Goal: Information Seeking & Learning: Check status

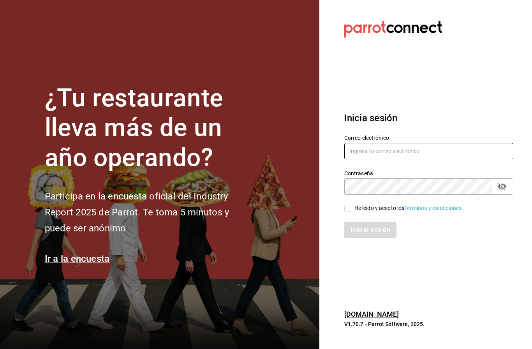
click at [359, 159] on input "text" at bounding box center [428, 151] width 169 height 16
type input "fellerbagels@gmail.com"
click at [346, 205] on input "He leído y acepto los Términos y condiciones." at bounding box center [347, 208] width 7 height 7
checkbox input "true"
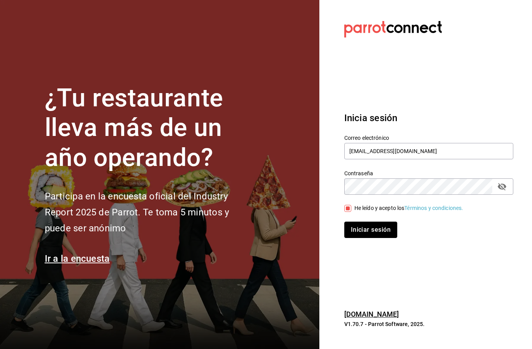
click at [360, 221] on button "Iniciar sesión" at bounding box center [370, 229] width 53 height 16
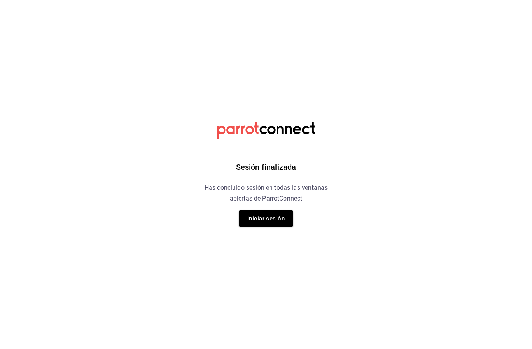
click at [264, 221] on button "Iniciar sesión" at bounding box center [266, 218] width 54 height 16
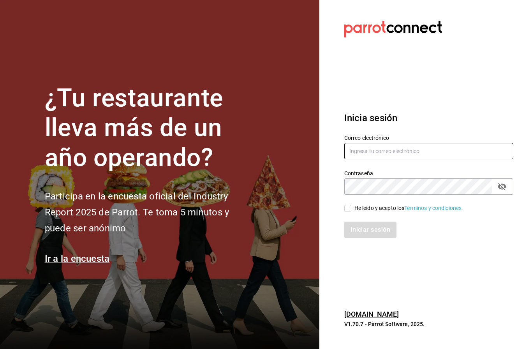
click at [367, 159] on input "text" at bounding box center [428, 151] width 169 height 16
type input "fellerbagels@gmail.com"
click at [344, 226] on div "Iniciar sesión" at bounding box center [424, 225] width 178 height 26
click at [350, 212] on input "He leído y acepto los Términos y condiciones." at bounding box center [347, 208] width 7 height 7
checkbox input "true"
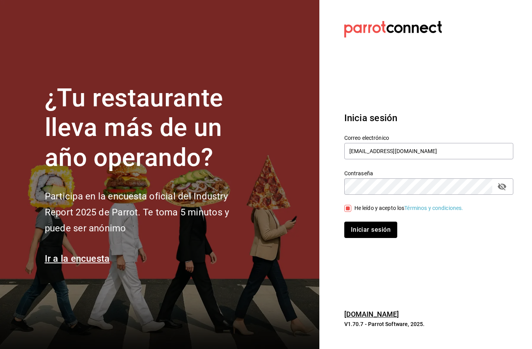
click at [362, 238] on button "Iniciar sesión" at bounding box center [370, 229] width 53 height 16
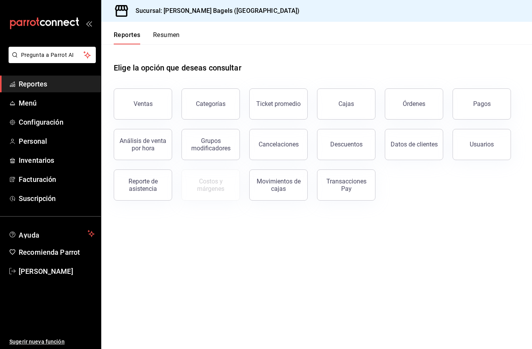
scroll to position [9, 0]
click at [133, 94] on button "Ventas" at bounding box center [143, 103] width 58 height 31
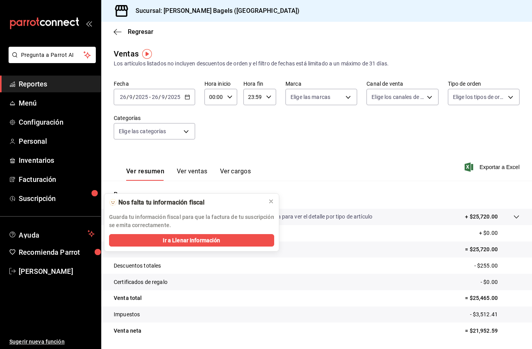
click at [330, 169] on div "Ver resumen Ver ventas Ver cargos Exportar a Excel" at bounding box center [316, 165] width 431 height 32
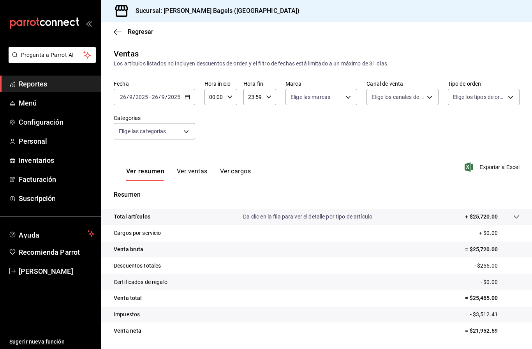
click at [186, 170] on button "Ver ventas" at bounding box center [192, 173] width 31 height 13
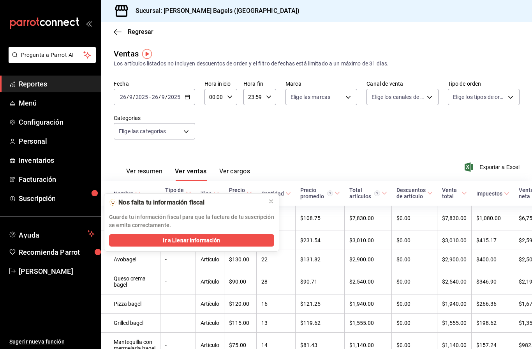
click at [272, 198] on icon at bounding box center [271, 201] width 6 height 6
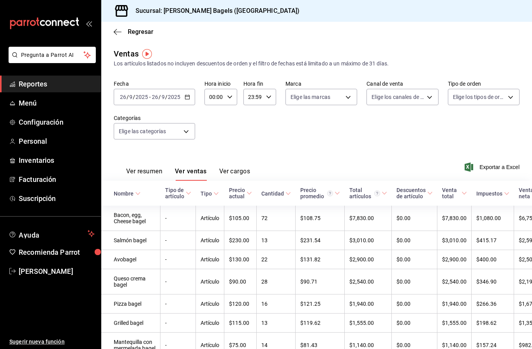
click at [150, 168] on button "Ver resumen" at bounding box center [144, 173] width 36 height 13
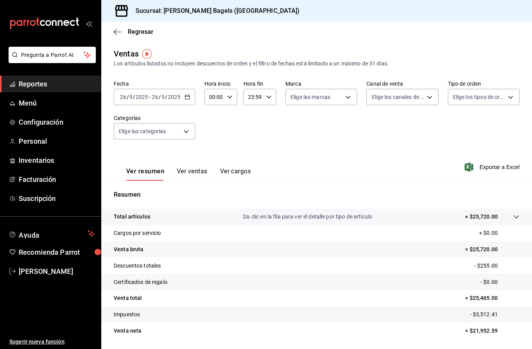
click at [185, 98] on icon "button" at bounding box center [187, 96] width 5 height 5
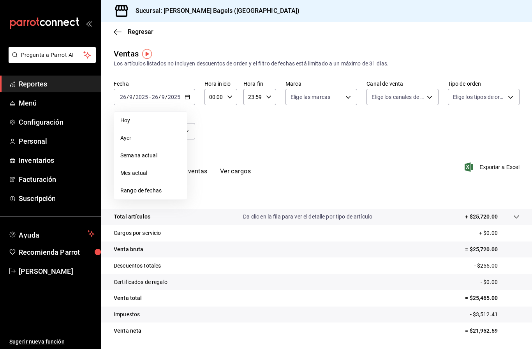
click at [167, 192] on span "Rango de fechas" at bounding box center [150, 190] width 60 height 8
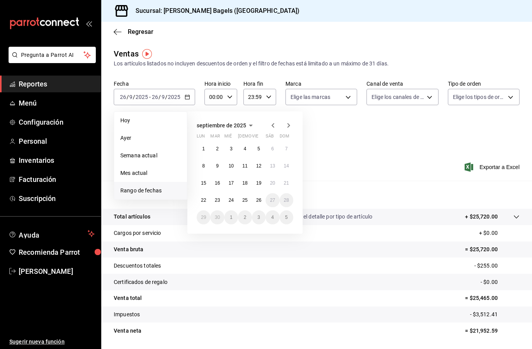
click at [242, 200] on abbr "25" at bounding box center [244, 199] width 5 height 5
click at [243, 202] on abbr "25" at bounding box center [244, 199] width 5 height 5
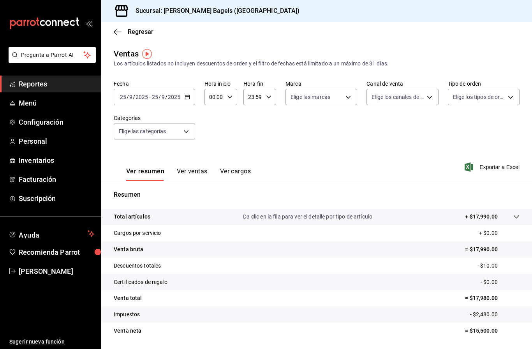
click at [188, 95] on \(Stroke\) "button" at bounding box center [188, 95] width 0 height 0
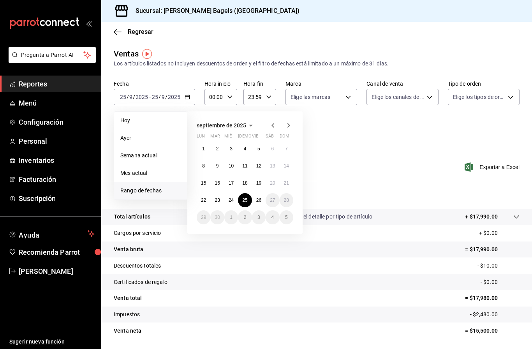
click at [260, 178] on button "19" at bounding box center [259, 183] width 14 height 14
click at [262, 180] on button "19" at bounding box center [259, 183] width 14 height 14
